Goal: Navigation & Orientation: Find specific page/section

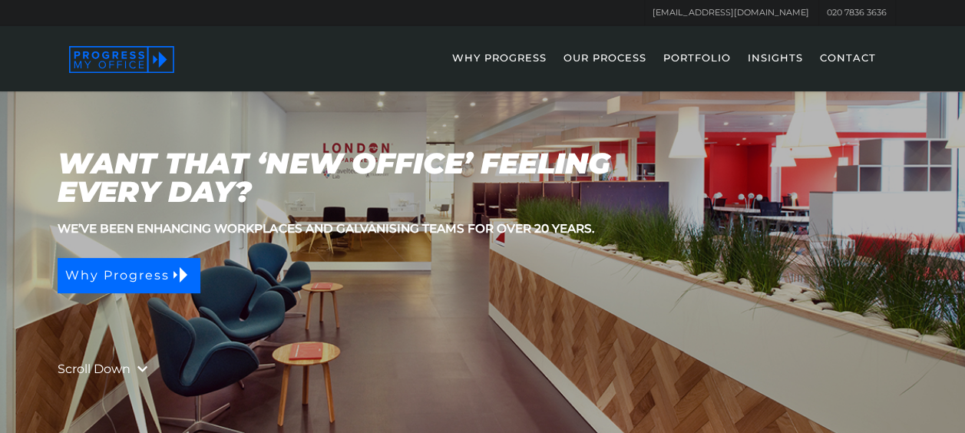
click at [636, 51] on link "OUR PROCESS" at bounding box center [605, 68] width 98 height 45
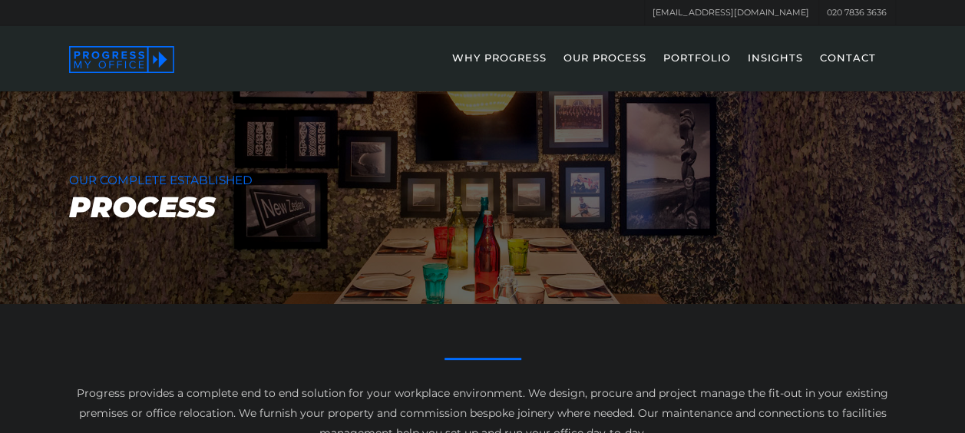
click at [681, 54] on link "PORTFOLIO" at bounding box center [697, 68] width 83 height 45
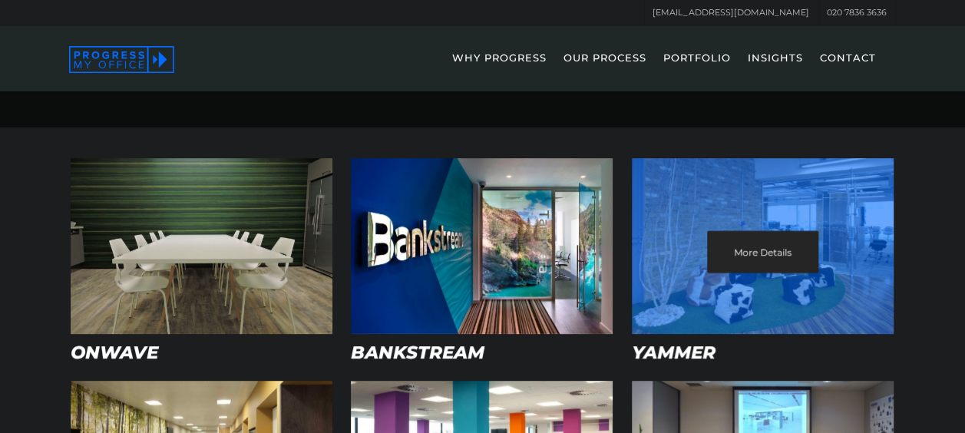
scroll to position [234, 0]
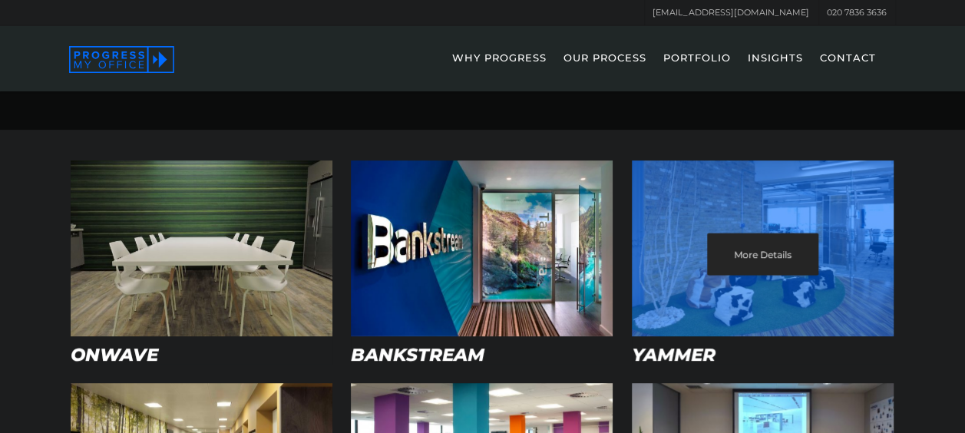
click at [758, 253] on link "More Details" at bounding box center [762, 254] width 111 height 42
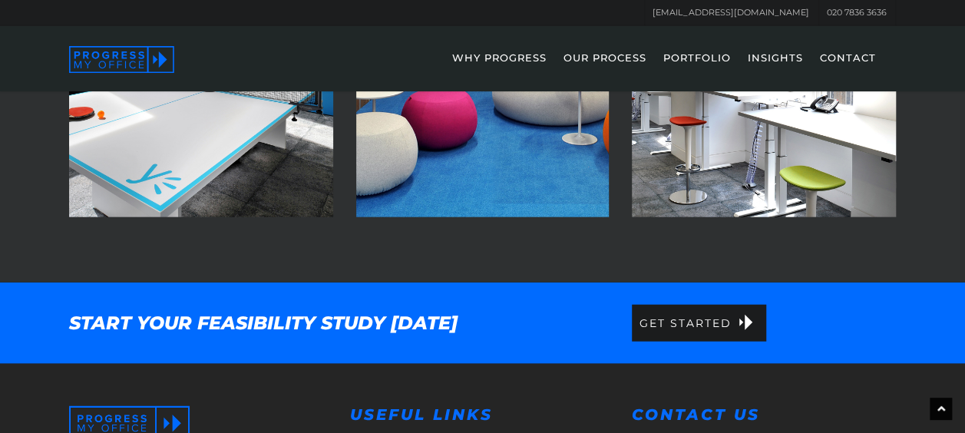
scroll to position [1951, 0]
